Goal: Information Seeking & Learning: Understand process/instructions

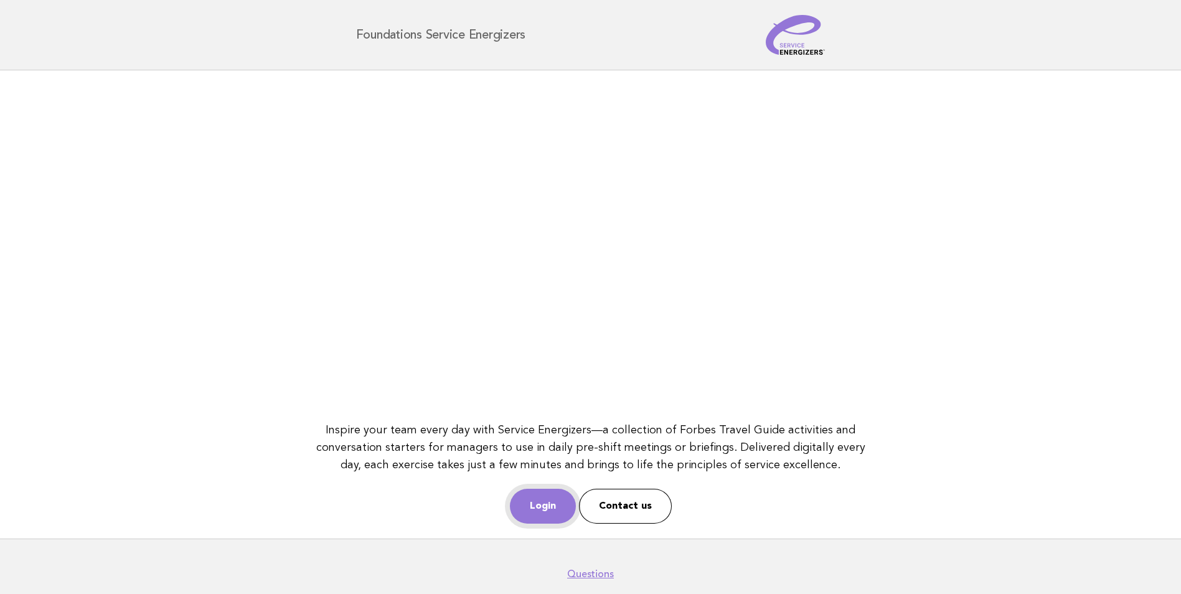
click at [516, 497] on link "Login" at bounding box center [543, 506] width 66 height 35
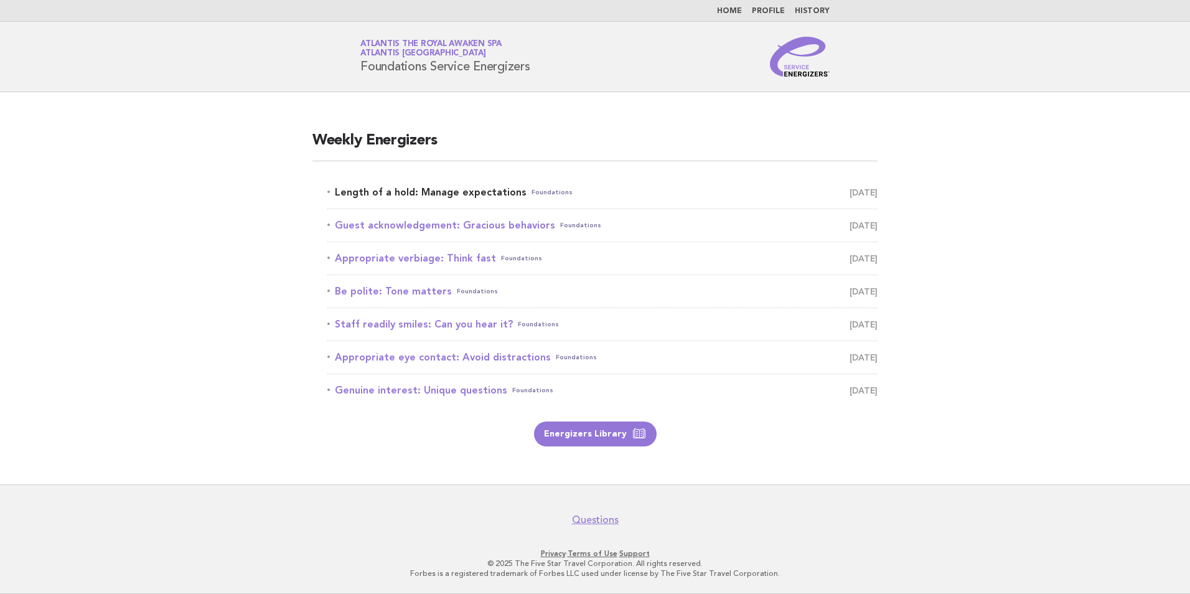
click at [373, 187] on link "Length of a hold: Manage expectations Foundations September 17" at bounding box center [602, 192] width 550 height 17
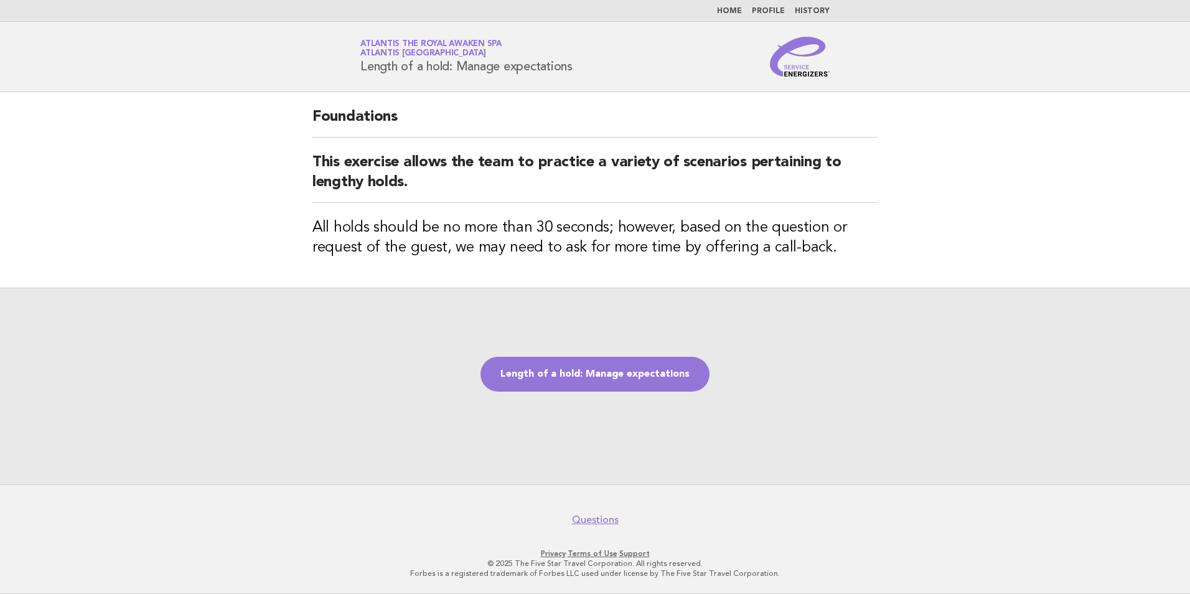
drag, startPoint x: 362, startPoint y: 65, endPoint x: 575, endPoint y: 74, distance: 213.6
click at [575, 74] on div "Service Energizers Atlantis the Royal Awaken SPA Atlantis Dubai Length of a hol…" at bounding box center [595, 57] width 504 height 40
copy h1 "Length of a hold: Manage expectations"
click at [640, 363] on link "Length of a hold: Manage expectations" at bounding box center [594, 374] width 229 height 35
click at [662, 331] on div "Length of a hold: Manage expectations" at bounding box center [595, 386] width 1190 height 197
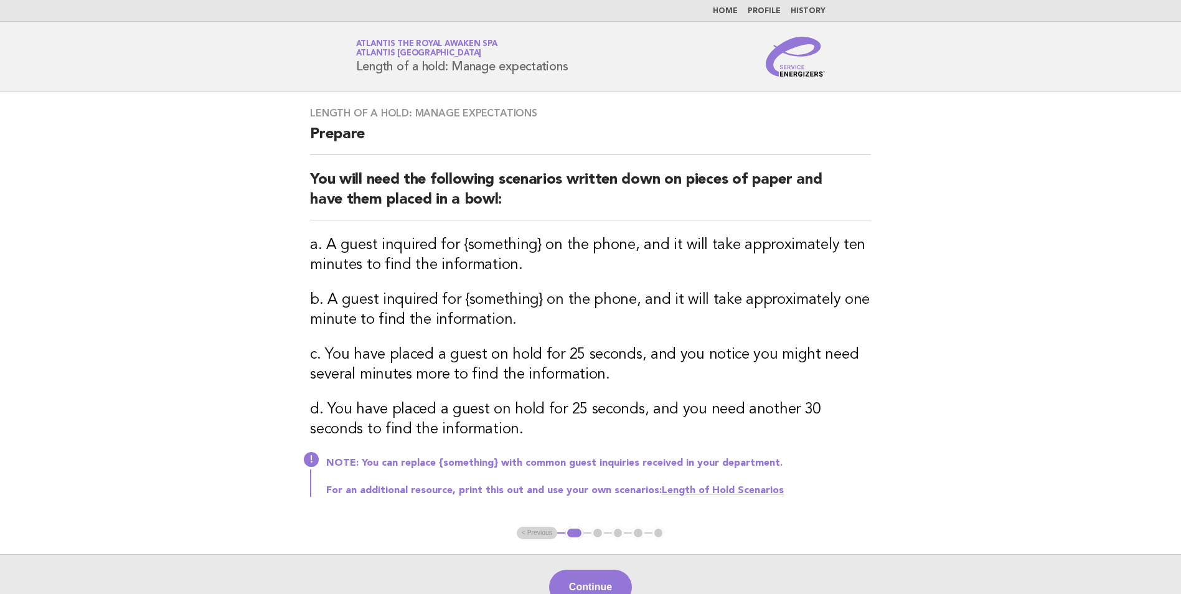
click at [222, 316] on main "Length of a hold: Manage expectations Prepare You will need the following scena…" at bounding box center [590, 355] width 1181 height 527
click at [601, 576] on button "Continue" at bounding box center [590, 586] width 83 height 35
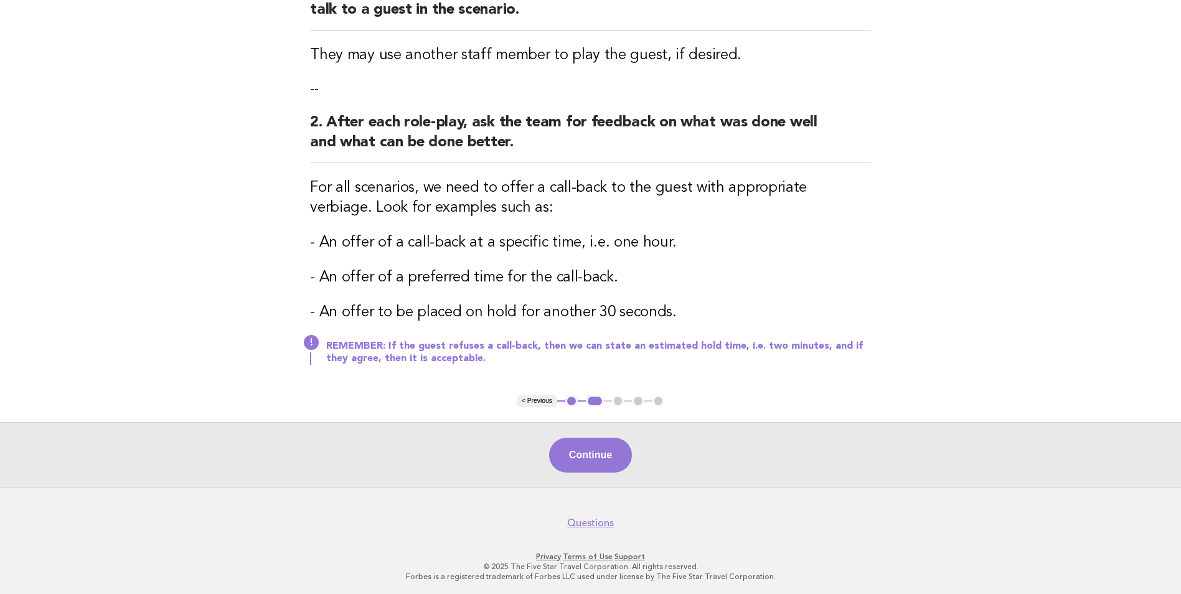
scroll to position [192, 0]
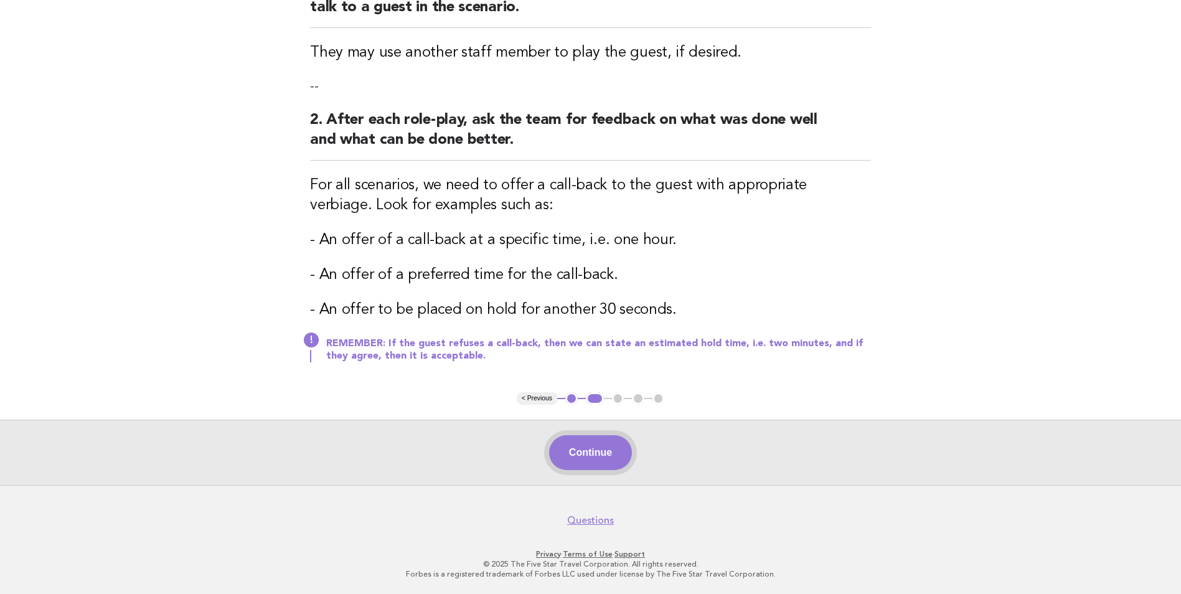
click at [581, 441] on button "Continue" at bounding box center [590, 452] width 83 height 35
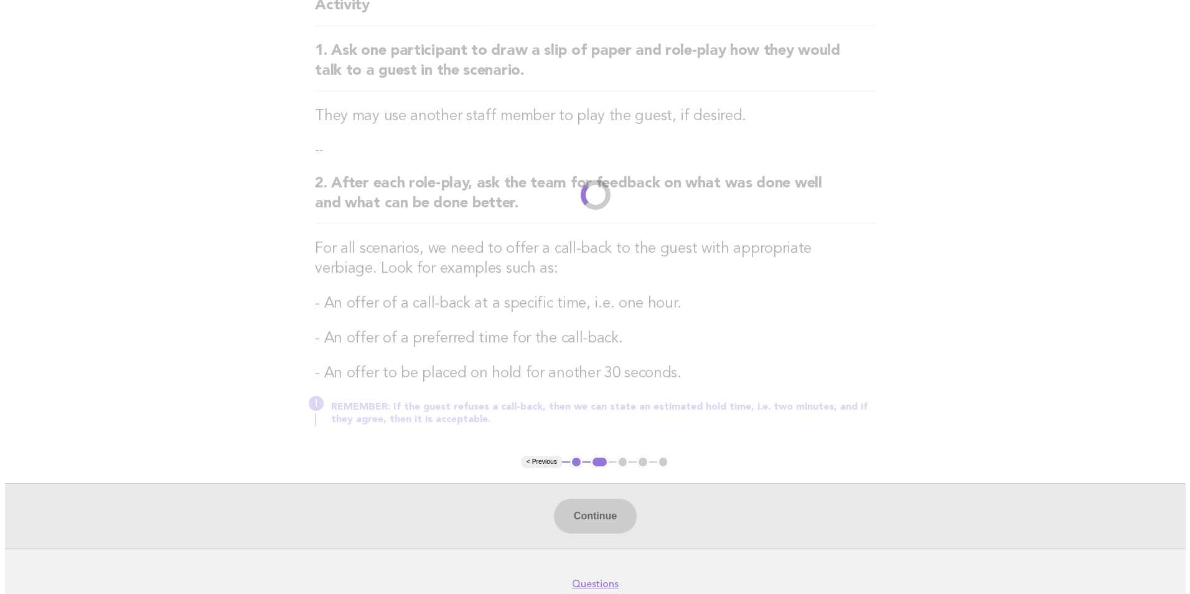
scroll to position [0, 0]
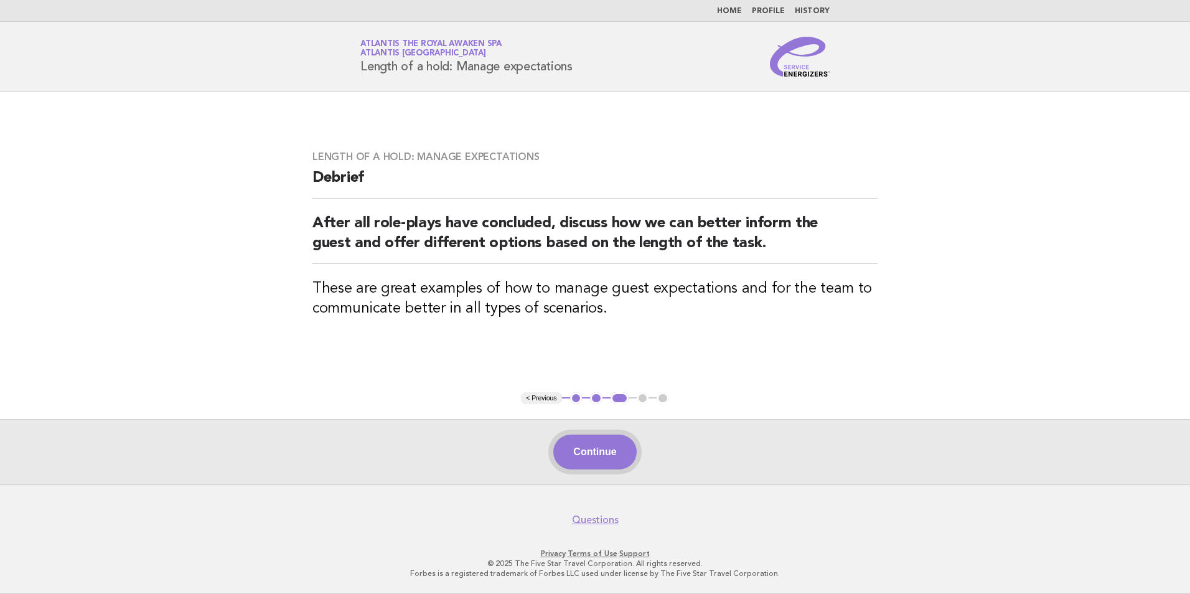
click at [602, 444] on button "Continue" at bounding box center [594, 451] width 83 height 35
